Goal: Task Accomplishment & Management: Manage account settings

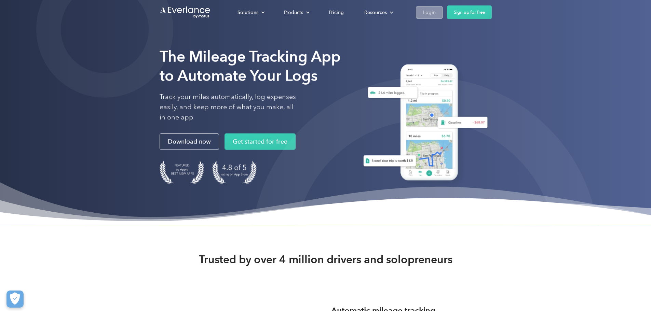
click at [436, 12] on div "Login" at bounding box center [429, 12] width 13 height 9
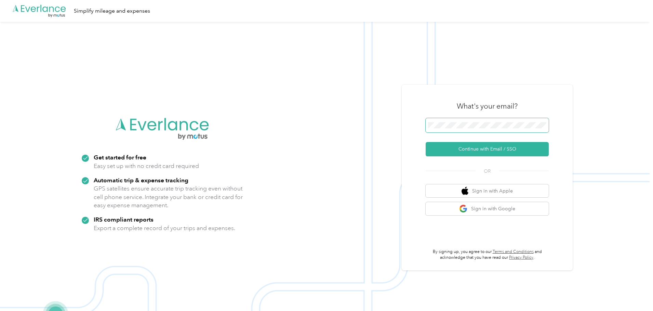
click at [546, 127] on nordpass-icon at bounding box center [546, 127] width 0 height 0
click at [458, 130] on span at bounding box center [487, 125] width 123 height 14
click at [477, 145] on button "Continue with Email / SSO" at bounding box center [487, 149] width 123 height 14
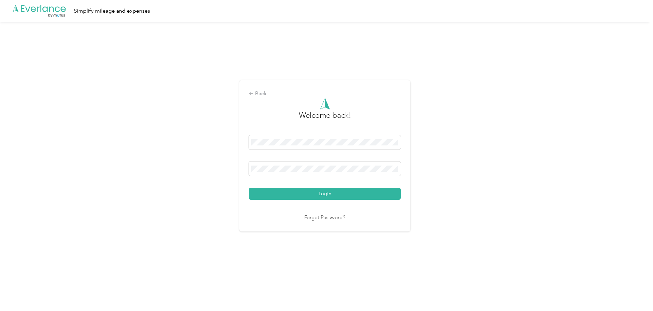
click at [0, 296] on nordpass-portal at bounding box center [0, 296] width 0 height 0
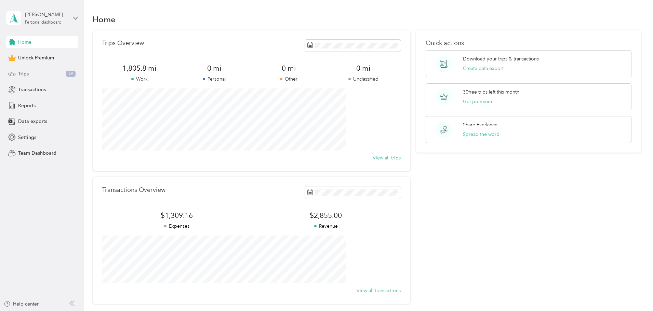
click at [33, 71] on div "Trips 69" at bounding box center [42, 74] width 72 height 12
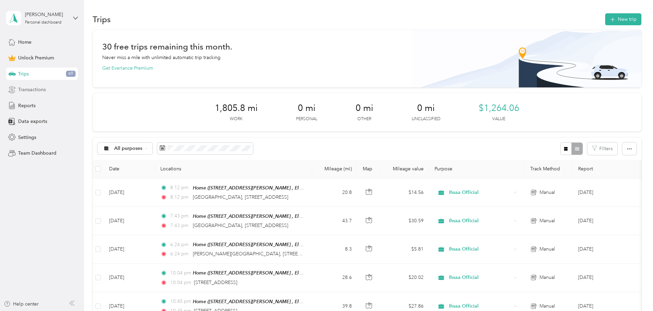
click at [41, 93] on span "Transactions" at bounding box center [32, 89] width 28 height 7
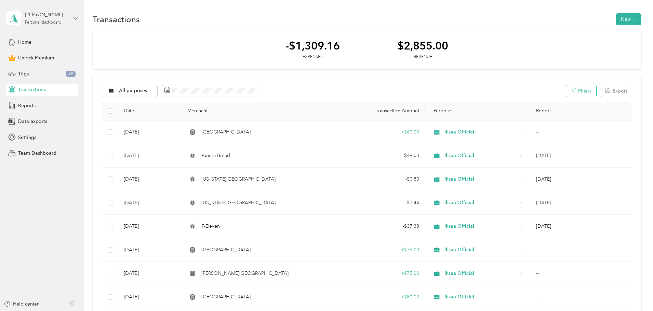
click at [566, 94] on button "Filters" at bounding box center [581, 91] width 30 height 12
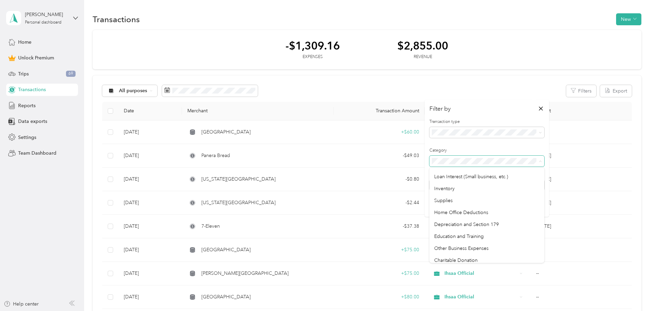
scroll to position [374, 0]
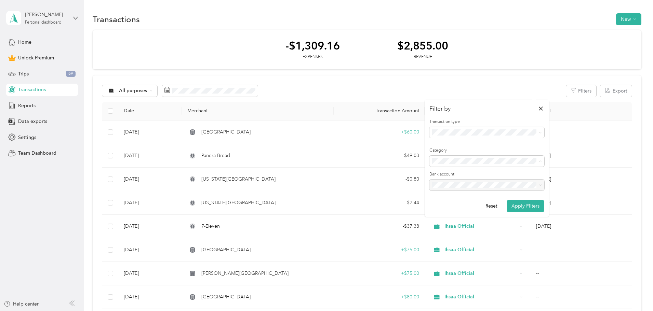
click at [473, 142] on div at bounding box center [486, 135] width 115 height 16
click at [471, 136] on span at bounding box center [486, 132] width 115 height 11
click at [462, 170] on div "Revenue" at bounding box center [486, 168] width 105 height 7
click at [525, 205] on button "Apply Filters" at bounding box center [526, 206] width 38 height 12
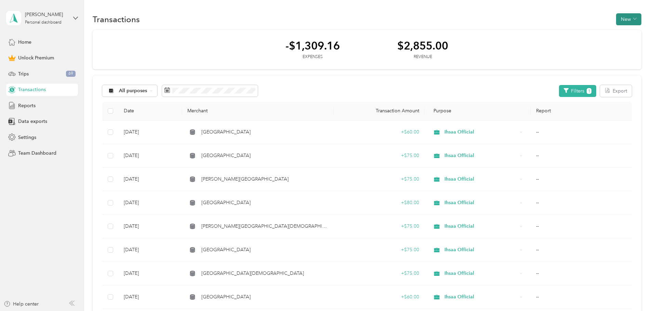
click at [616, 19] on button "New" at bounding box center [628, 19] width 25 height 12
click at [568, 43] on div "Revenue" at bounding box center [576, 44] width 26 height 7
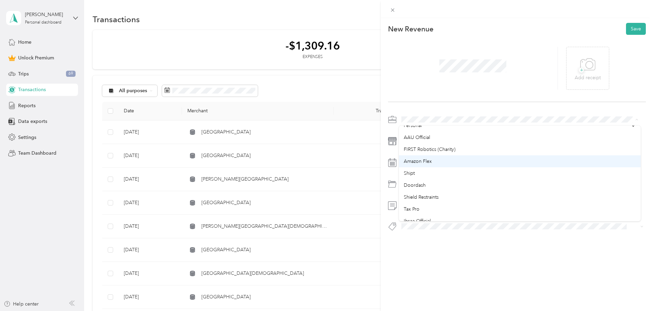
scroll to position [34, 0]
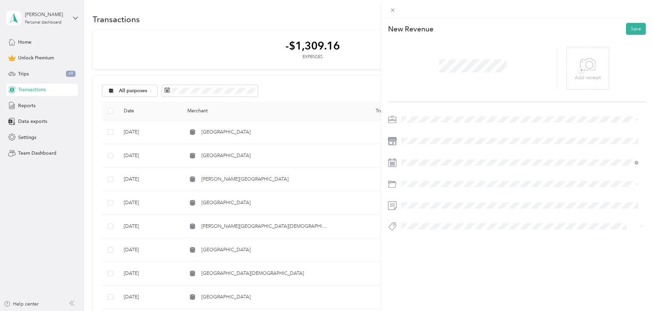
click at [417, 209] on li "Ihsaa Official" at bounding box center [520, 205] width 242 height 12
click at [449, 145] on span at bounding box center [522, 141] width 247 height 11
click at [417, 201] on icon at bounding box center [418, 201] width 7 height 7
click at [431, 269] on div "30" at bounding box center [433, 268] width 9 height 9
click at [628, 26] on button "Save" at bounding box center [636, 29] width 20 height 12
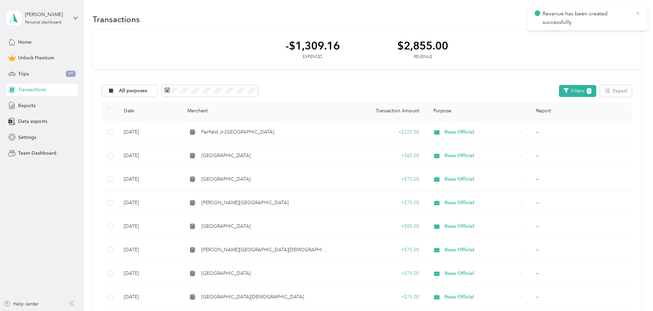
click at [635, 13] on icon at bounding box center [637, 13] width 5 height 6
click at [616, 18] on button "New" at bounding box center [628, 19] width 25 height 12
click at [566, 42] on icon at bounding box center [565, 43] width 4 height 2
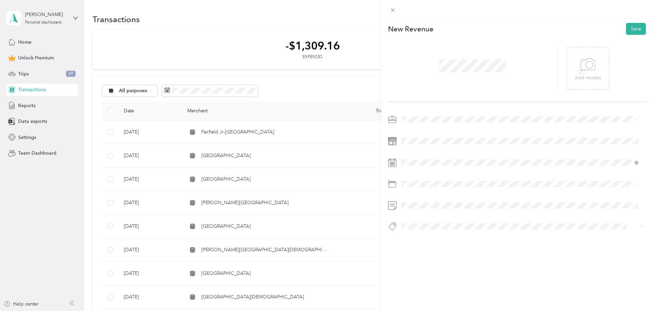
click at [412, 125] on div at bounding box center [517, 175] width 258 height 122
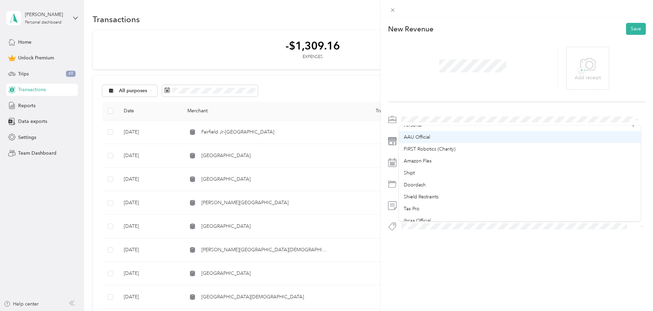
scroll to position [34, 0]
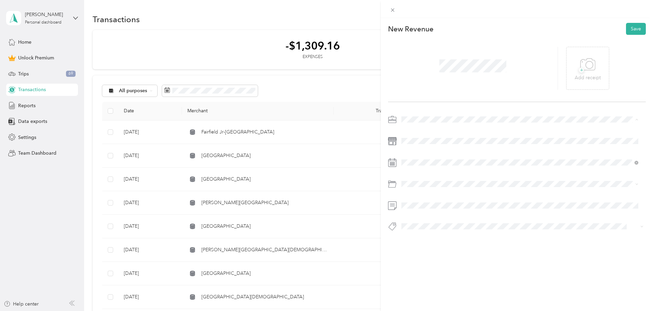
click at [414, 204] on span "Ihsaa Official" at bounding box center [417, 205] width 27 height 6
click at [444, 58] on span at bounding box center [473, 66] width 72 height 18
click at [436, 154] on div at bounding box center [517, 175] width 258 height 122
click at [432, 158] on span at bounding box center [522, 162] width 247 height 11
click at [432, 224] on div "30" at bounding box center [433, 225] width 9 height 9
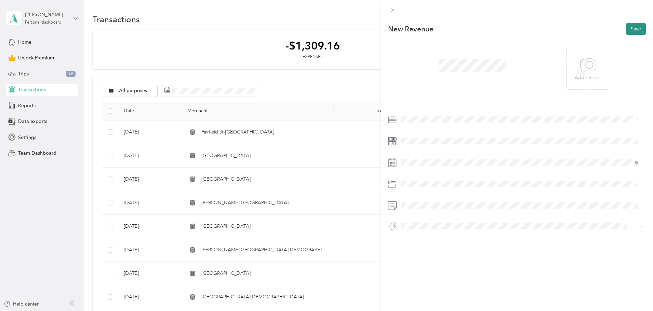
click at [639, 31] on button "Save" at bounding box center [636, 29] width 20 height 12
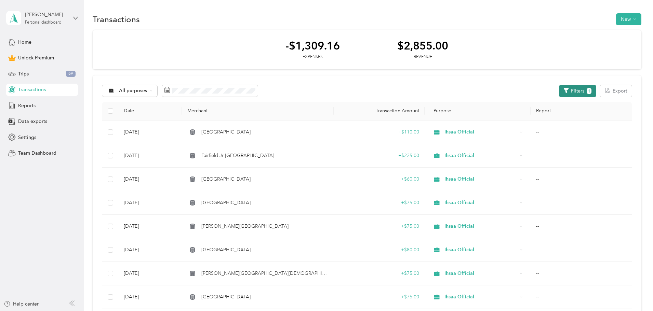
click at [559, 90] on button "Filters 1" at bounding box center [577, 91] width 37 height 12
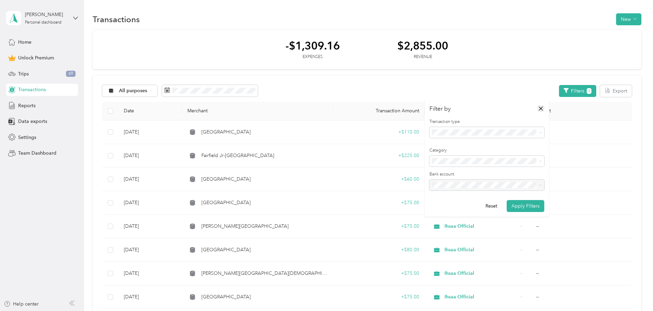
click at [541, 109] on icon "button" at bounding box center [541, 109] width 4 height 4
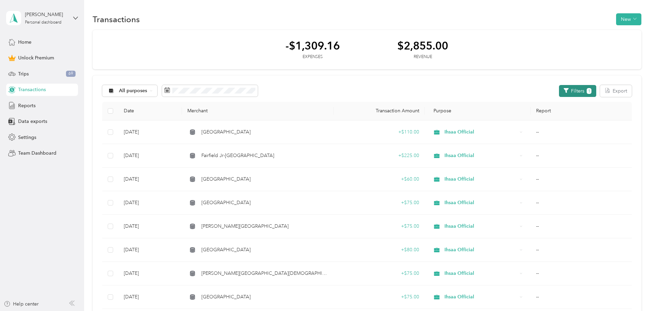
click at [564, 92] on icon "button" at bounding box center [566, 90] width 5 height 5
click at [559, 93] on button "Filters 1" at bounding box center [577, 91] width 37 height 12
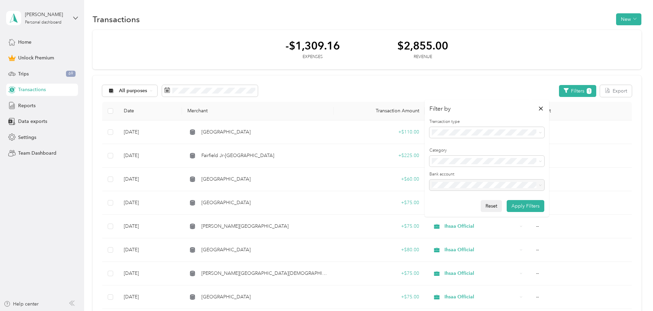
click at [497, 205] on button "Reset" at bounding box center [491, 206] width 21 height 12
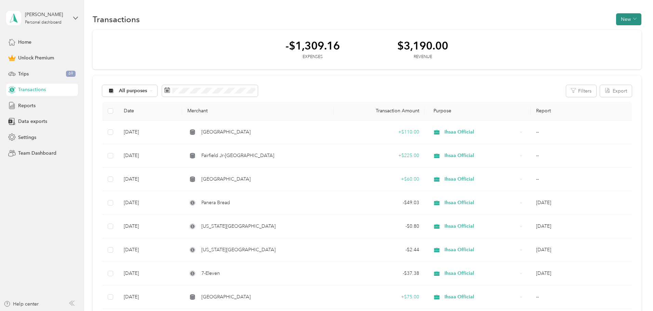
click at [616, 18] on button "New" at bounding box center [628, 19] width 25 height 12
click at [563, 37] on li "Expense" at bounding box center [576, 32] width 36 height 12
click at [569, 31] on div "Expense" at bounding box center [576, 32] width 26 height 7
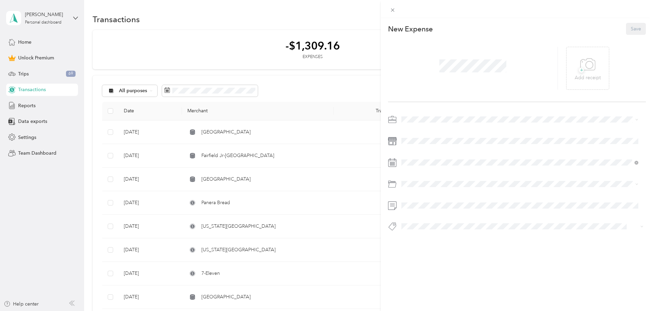
click at [415, 127] on div at bounding box center [517, 175] width 258 height 122
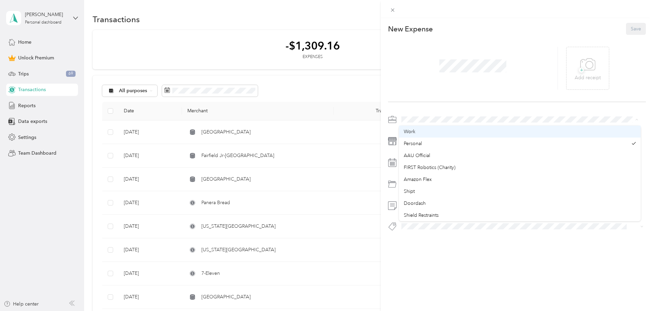
scroll to position [34, 0]
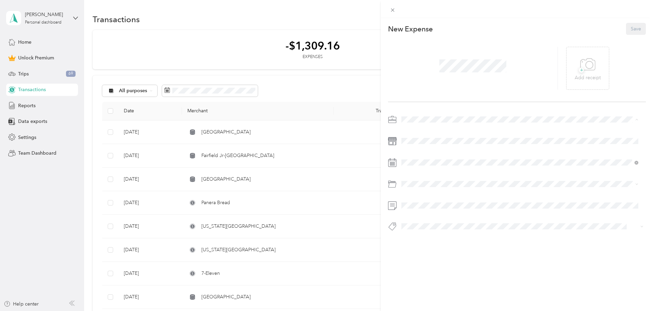
click at [415, 209] on li "Ihsaa Official" at bounding box center [520, 205] width 242 height 12
click at [444, 55] on div at bounding box center [473, 68] width 170 height 43
click at [417, 159] on span at bounding box center [522, 162] width 247 height 11
click at [419, 201] on icon at bounding box center [418, 201] width 7 height 7
click at [468, 258] on div "27" at bounding box center [468, 257] width 9 height 9
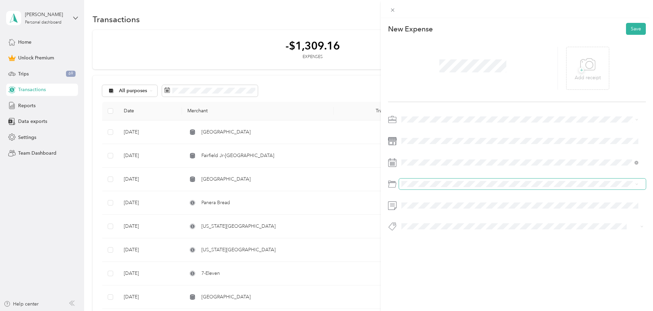
click at [440, 179] on span at bounding box center [522, 184] width 247 height 11
click at [433, 211] on span "Business Meals & Entertainment" at bounding box center [438, 212] width 68 height 6
click at [629, 33] on button "Save" at bounding box center [636, 29] width 20 height 12
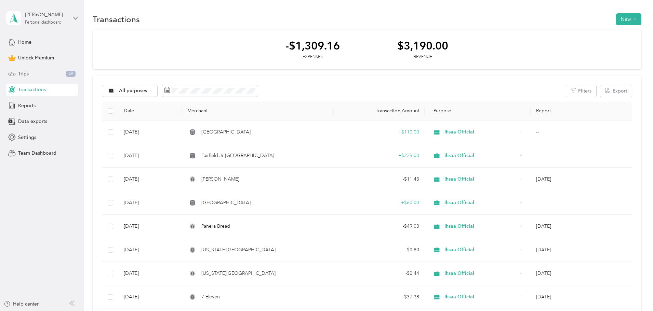
click at [36, 74] on div "Trips 69" at bounding box center [42, 74] width 72 height 12
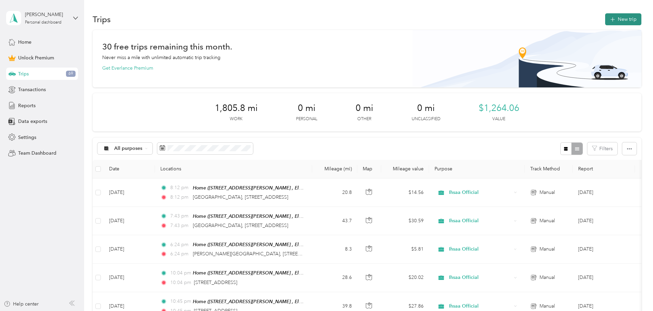
click at [605, 20] on button "New trip" at bounding box center [623, 19] width 36 height 12
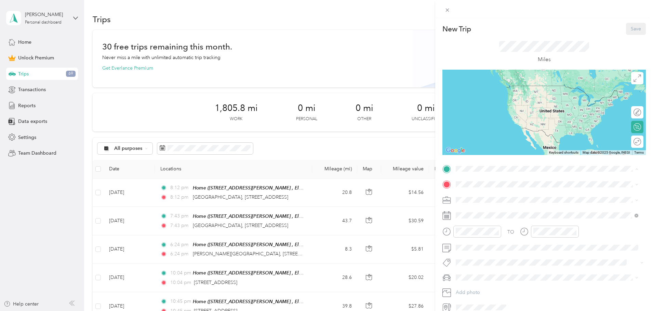
click at [472, 221] on div "Home 1830 S Scarlet Maple Ln, Elkhart, IN, United States , 46514, Elkhart, IN, …" at bounding box center [552, 226] width 167 height 22
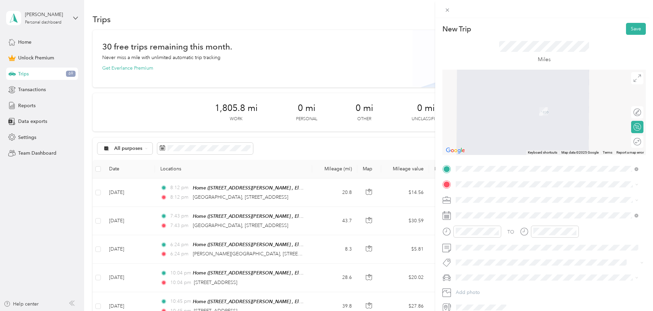
click at [476, 179] on div "TO Add photo" at bounding box center [543, 239] width 203 height 150
click at [505, 212] on span "67530 US Route 33 Goshen, Indiana 46526, United States" at bounding box center [550, 209] width 163 height 6
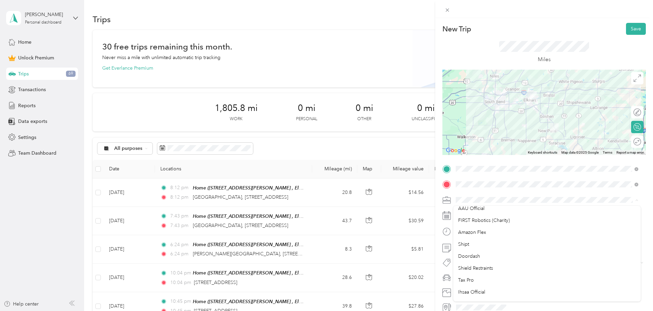
scroll to position [68, 0]
click at [477, 249] on span "Ihsaa Official" at bounding box center [471, 252] width 27 height 6
click at [631, 144] on div "Round trip" at bounding box center [637, 142] width 12 height 12
click at [627, 141] on div at bounding box center [630, 142] width 6 height 6
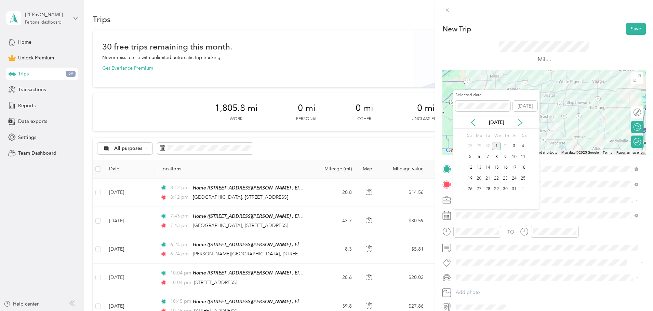
click at [476, 122] on div "Oct 2025" at bounding box center [496, 122] width 86 height 7
click at [474, 121] on icon at bounding box center [472, 122] width 7 height 7
click at [521, 177] on div "27" at bounding box center [523, 178] width 9 height 9
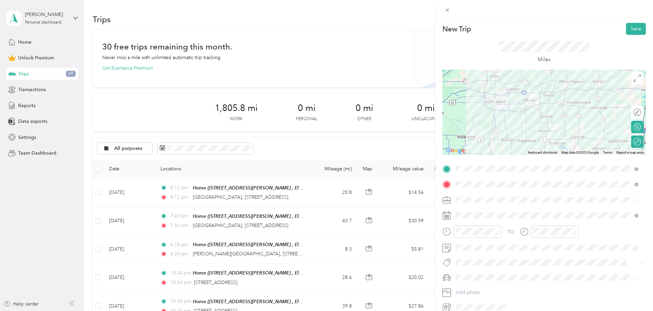
click at [469, 301] on div "Dora" at bounding box center [547, 301] width 178 height 7
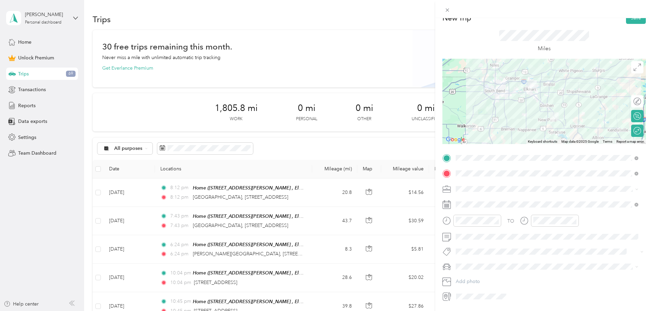
scroll to position [0, 0]
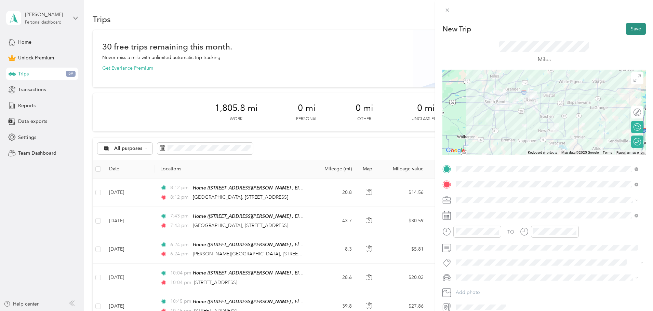
click at [631, 29] on button "Save" at bounding box center [636, 29] width 20 height 12
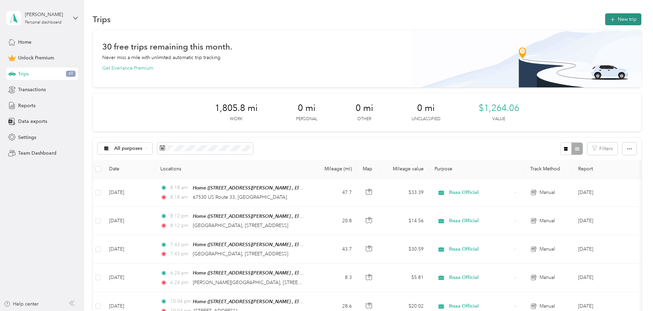
click at [605, 23] on button "New trip" at bounding box center [623, 19] width 36 height 12
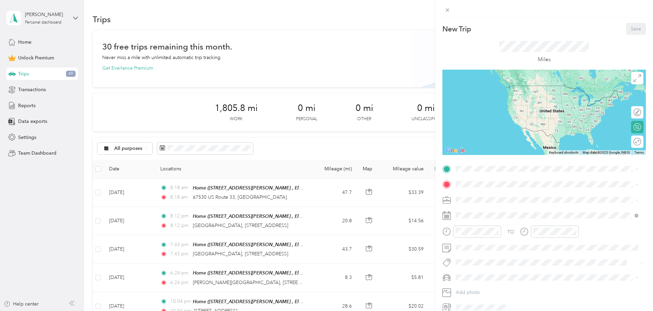
click at [476, 224] on span "1830 S Scarlet Maple Ln, Elkhart, IN, United States , 46514, Elkhart, IN, Unite…" at bounding box center [528, 229] width 118 height 13
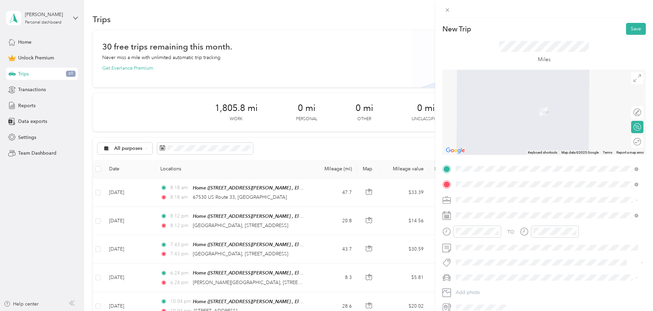
click at [493, 207] on span "401 Lincolnway East Goshen, Indiana 46526, United States" at bounding box center [503, 209] width 68 height 6
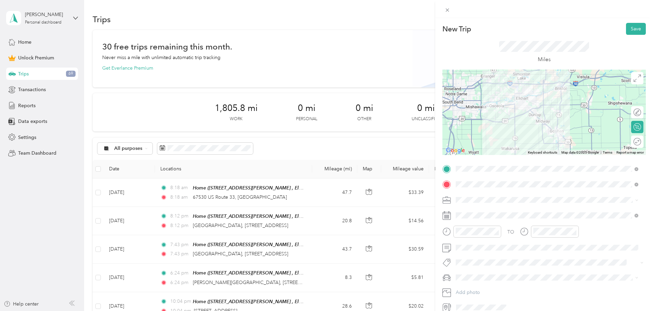
click at [633, 144] on icon at bounding box center [637, 142] width 8 height 8
click at [627, 142] on div at bounding box center [630, 142] width 6 height 6
click at [471, 212] on span at bounding box center [549, 215] width 192 height 11
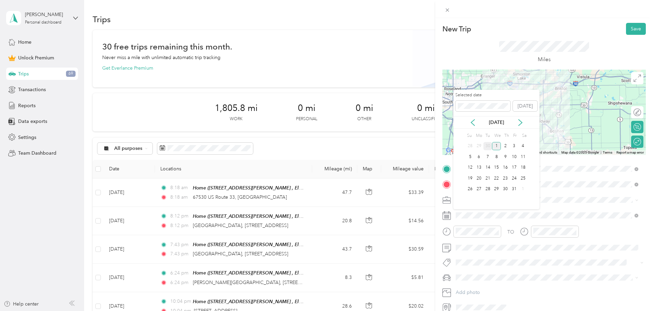
click at [486, 147] on div "30" at bounding box center [487, 146] width 9 height 9
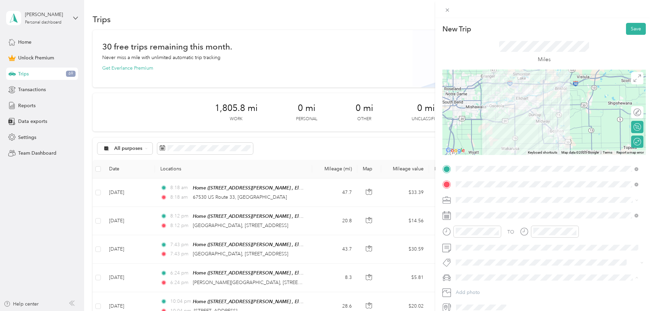
click at [472, 298] on div "Dora" at bounding box center [547, 301] width 178 height 7
click at [630, 29] on button "Save" at bounding box center [636, 29] width 20 height 12
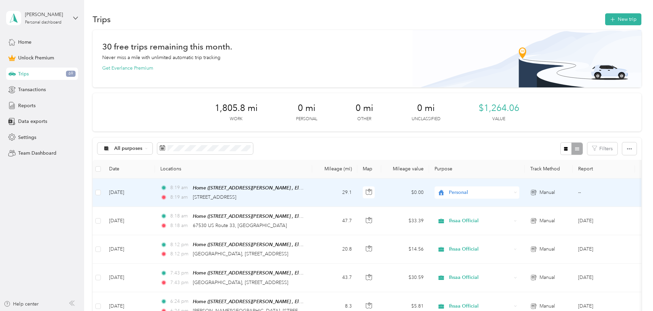
click at [511, 193] on span "Personal" at bounding box center [480, 193] width 63 height 8
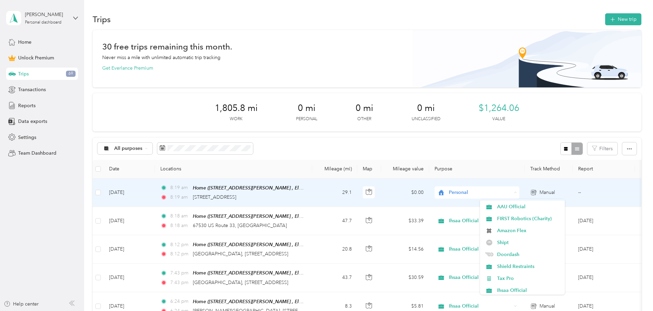
scroll to position [34, 0]
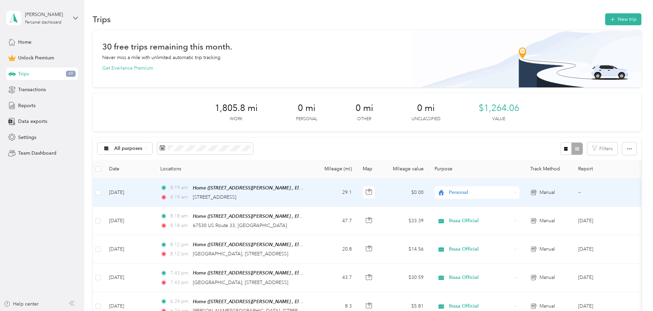
click at [506, 276] on span "Ihsaa Official" at bounding box center [528, 278] width 63 height 7
